Goal: Task Accomplishment & Management: Manage account settings

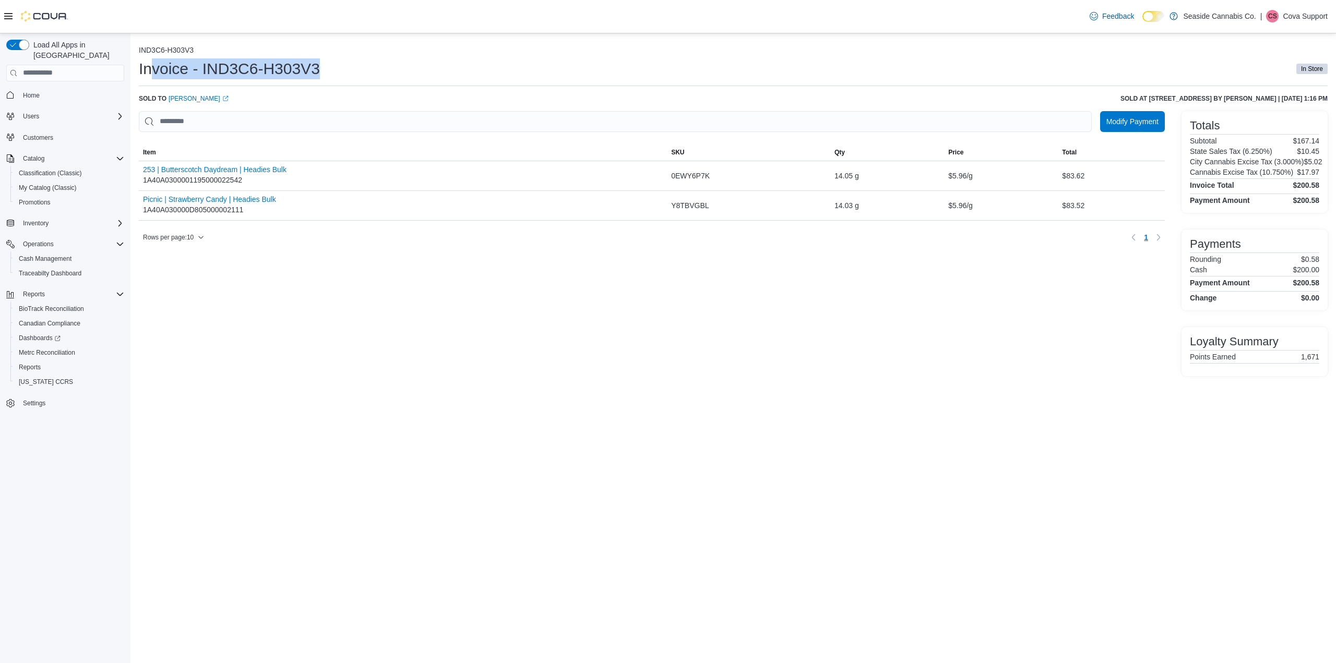
drag, startPoint x: 148, startPoint y: 68, endPoint x: 371, endPoint y: 74, distance: 222.9
click at [371, 74] on div "Invoice - IND3C6-H303V3 In Store" at bounding box center [733, 68] width 1189 height 21
click at [353, 70] on div "Invoice - IND3C6-H303V3 In Store" at bounding box center [733, 68] width 1189 height 21
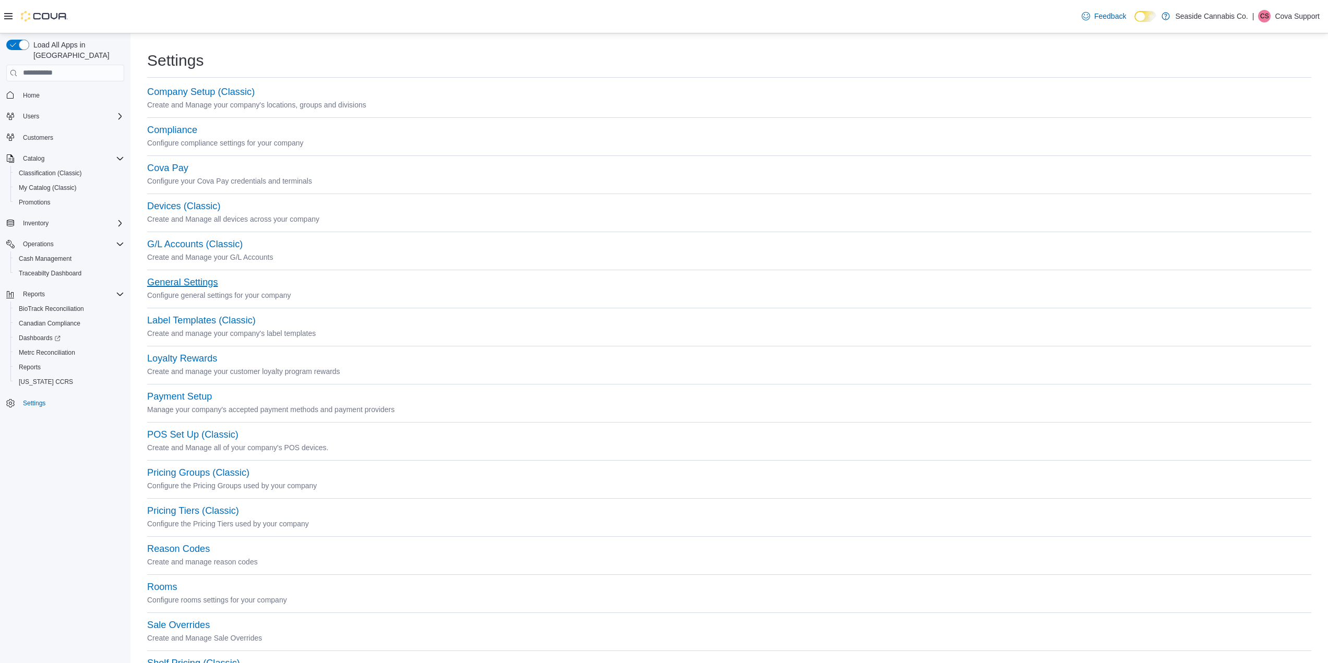
click at [181, 278] on button "General Settings" at bounding box center [182, 282] width 70 height 11
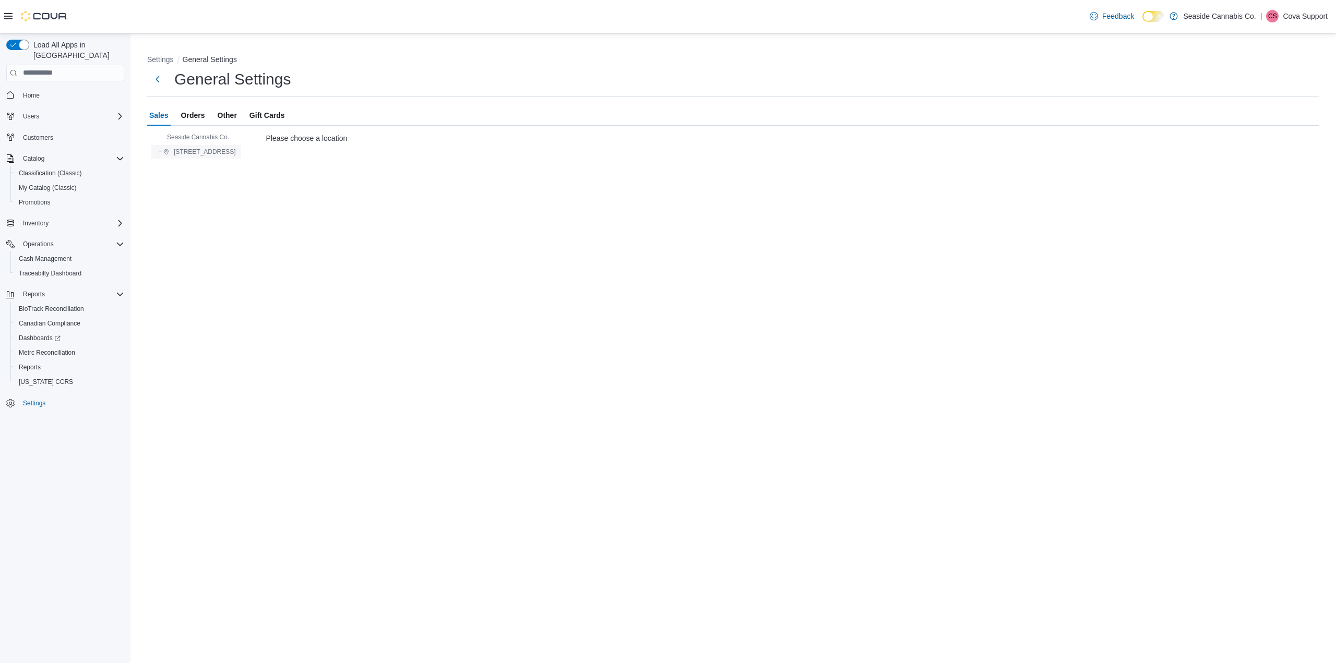
click at [192, 155] on span "[STREET_ADDRESS]" at bounding box center [205, 152] width 62 height 8
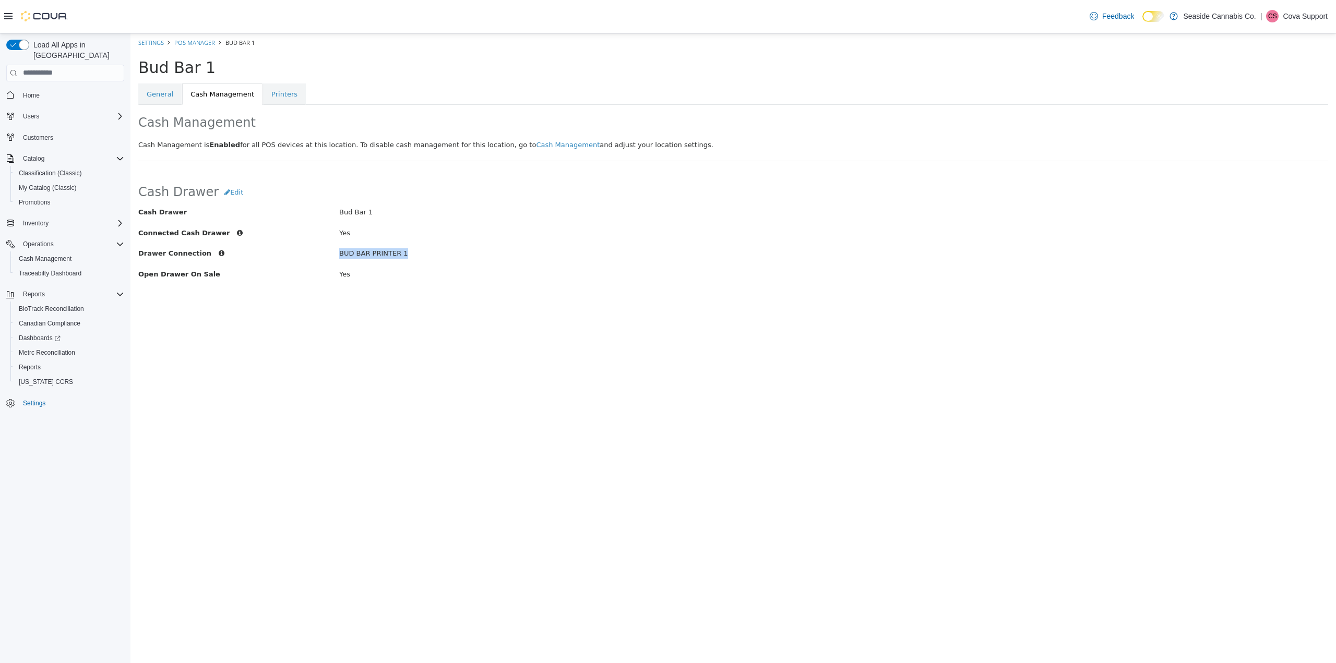
drag, startPoint x: 340, startPoint y: 251, endPoint x: 431, endPoint y: 256, distance: 90.4
click at [431, 256] on div "BUD BAR PRINTER 1" at bounding box center [532, 253] width 402 height 10
